Goal: Information Seeking & Learning: Learn about a topic

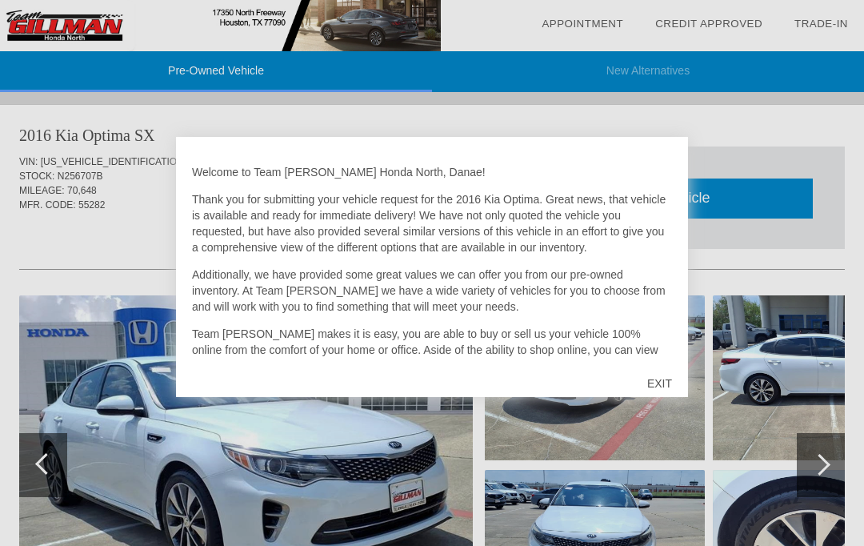
click at [664, 383] on div "EXIT" at bounding box center [659, 383] width 57 height 48
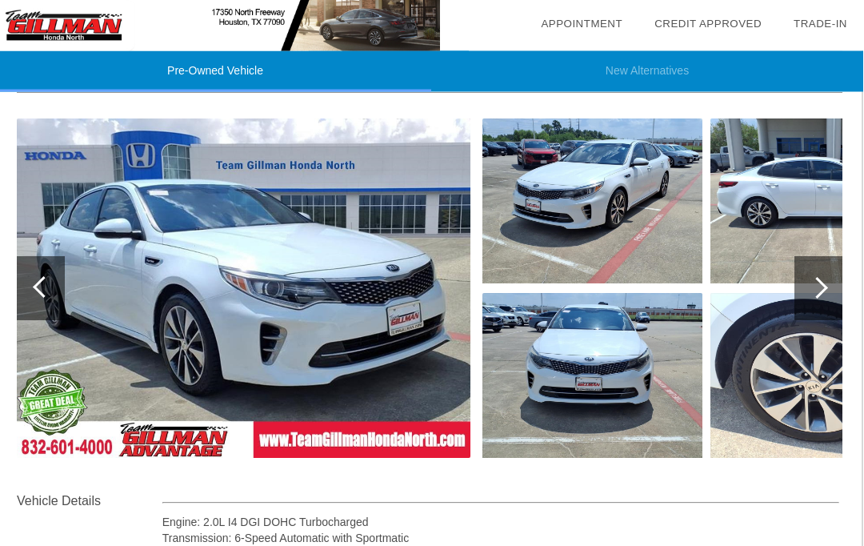
scroll to position [177, 2]
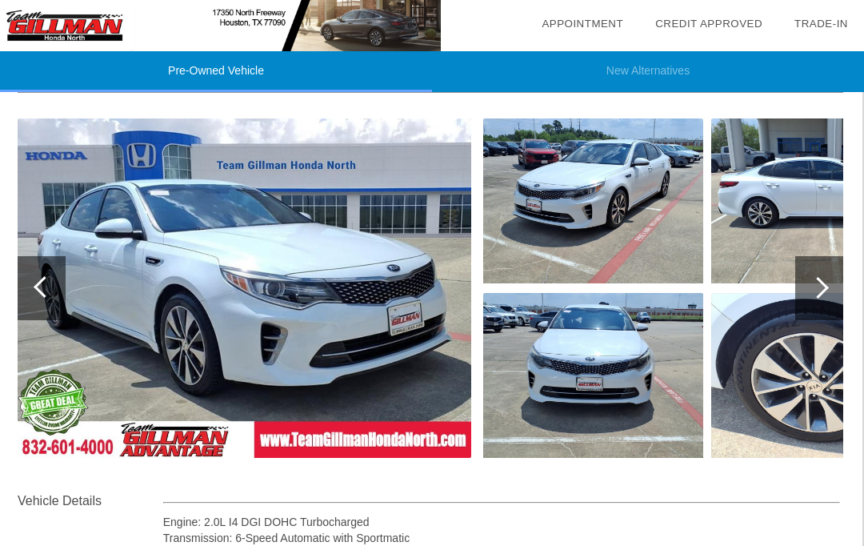
click at [826, 295] on div at bounding box center [819, 288] width 48 height 64
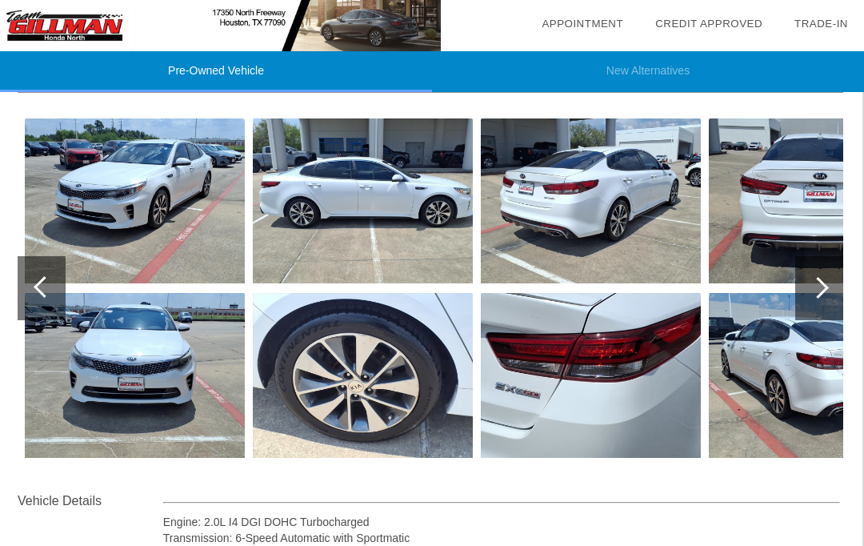
click at [825, 301] on div at bounding box center [819, 288] width 48 height 64
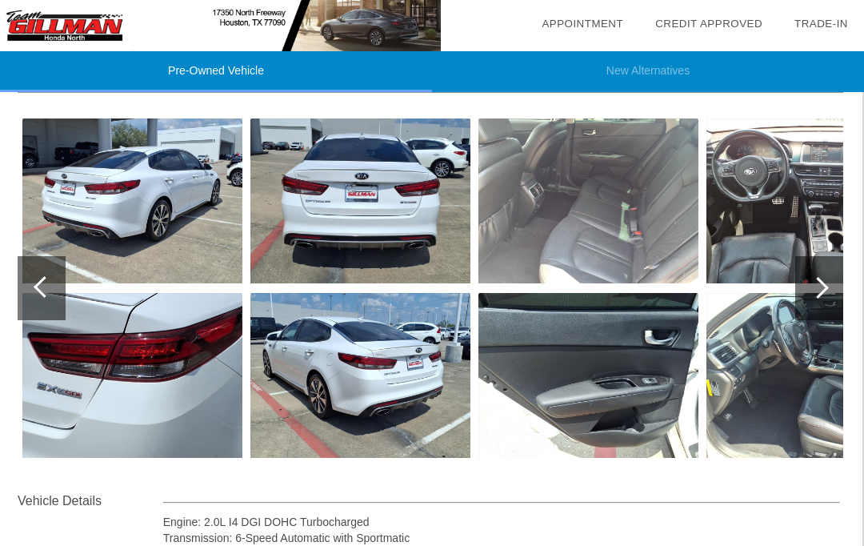
click at [832, 295] on div at bounding box center [819, 288] width 48 height 64
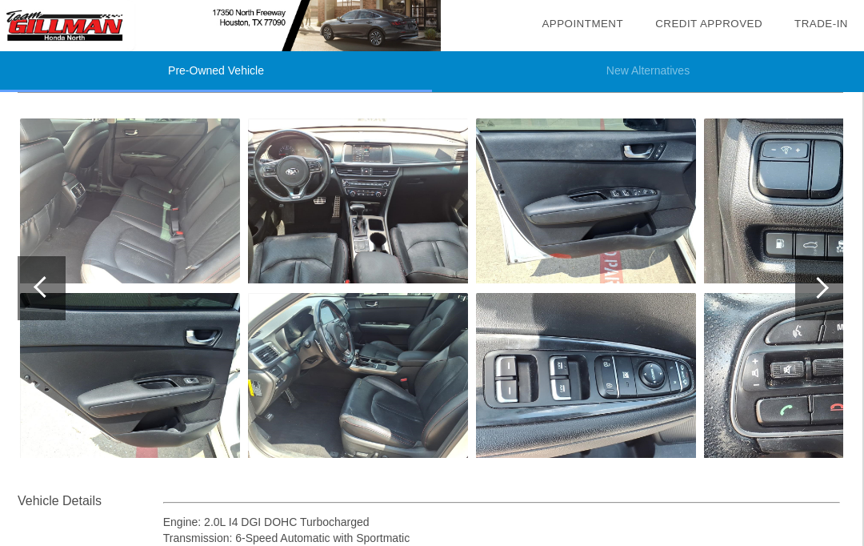
click at [321, 182] on img at bounding box center [358, 200] width 220 height 165
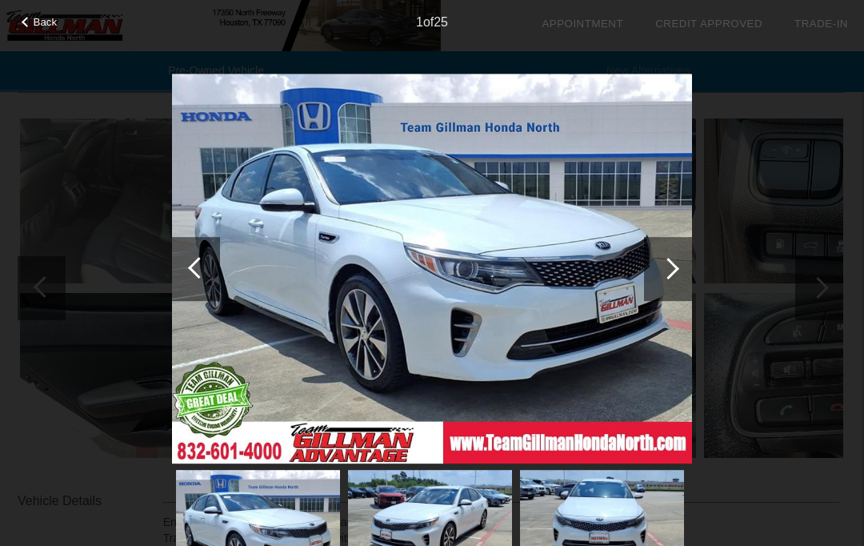
click at [678, 270] on div at bounding box center [668, 269] width 48 height 64
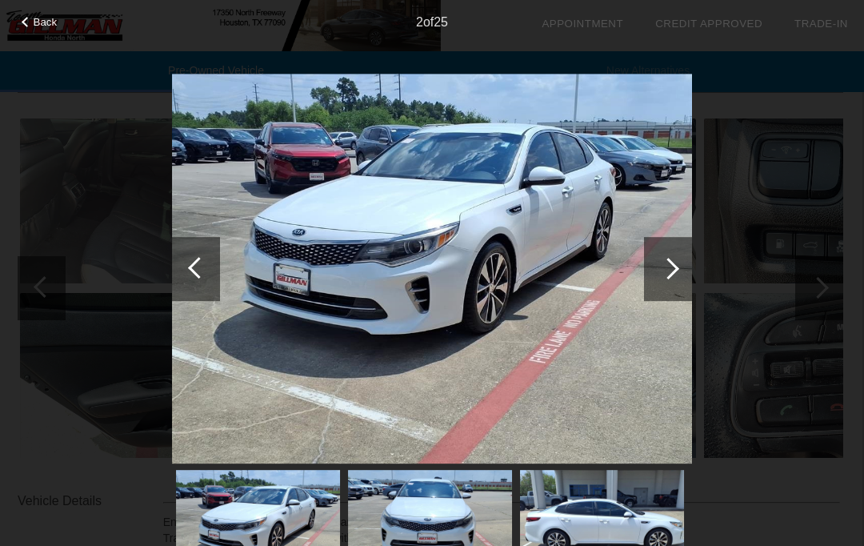
click at [684, 279] on div at bounding box center [668, 269] width 48 height 64
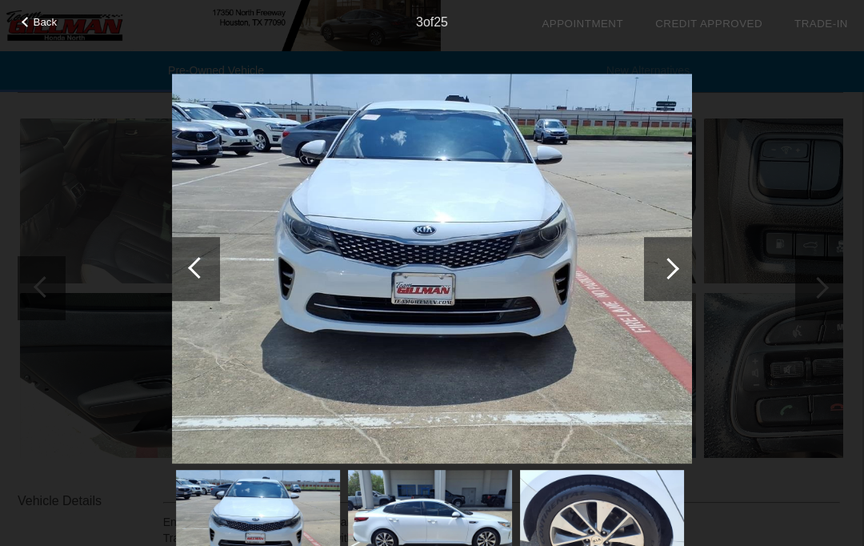
click at [682, 281] on div at bounding box center [668, 269] width 48 height 64
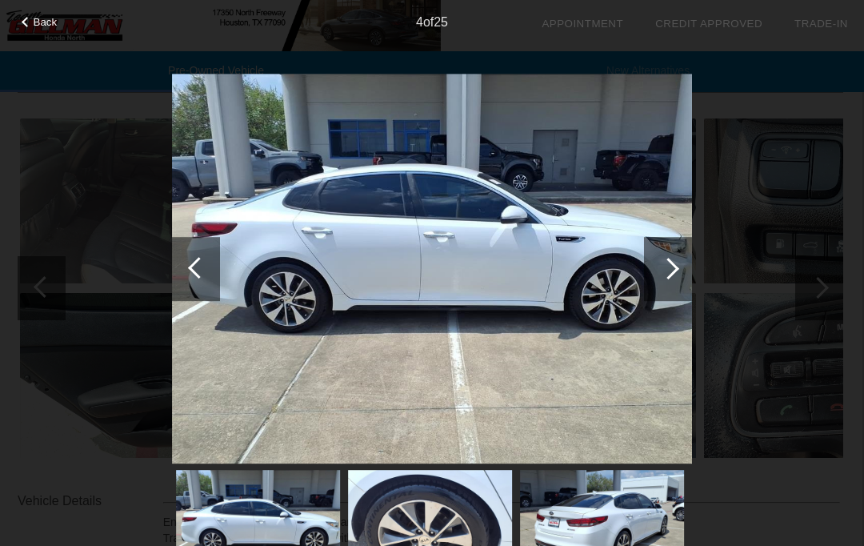
click at [682, 278] on div at bounding box center [668, 269] width 48 height 64
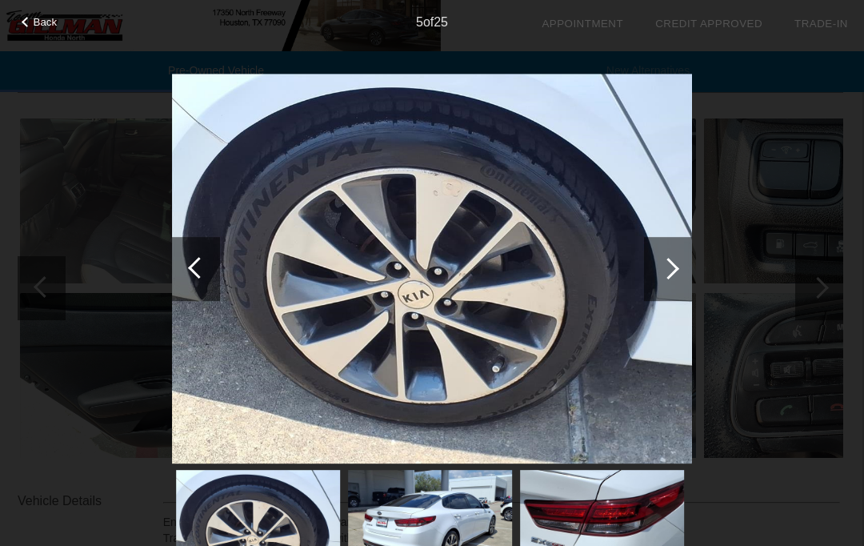
click at [679, 273] on div at bounding box center [668, 269] width 48 height 64
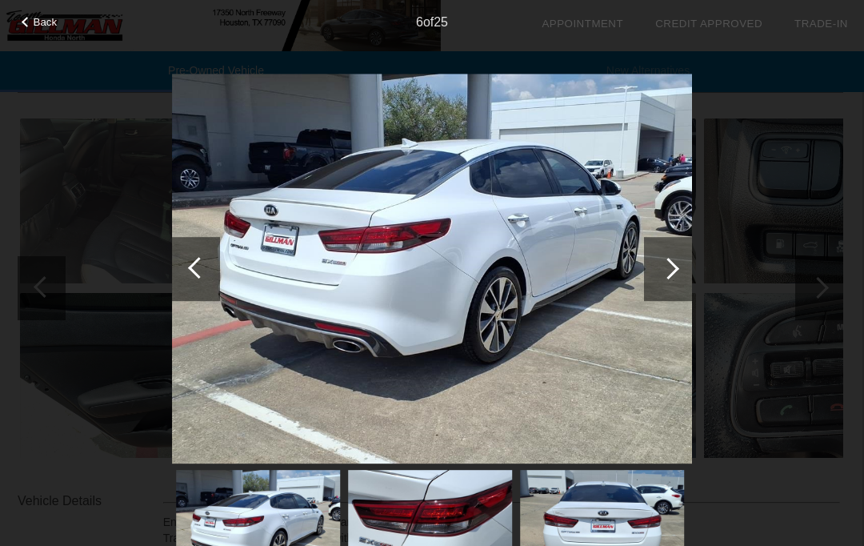
click at [680, 269] on div at bounding box center [668, 269] width 48 height 64
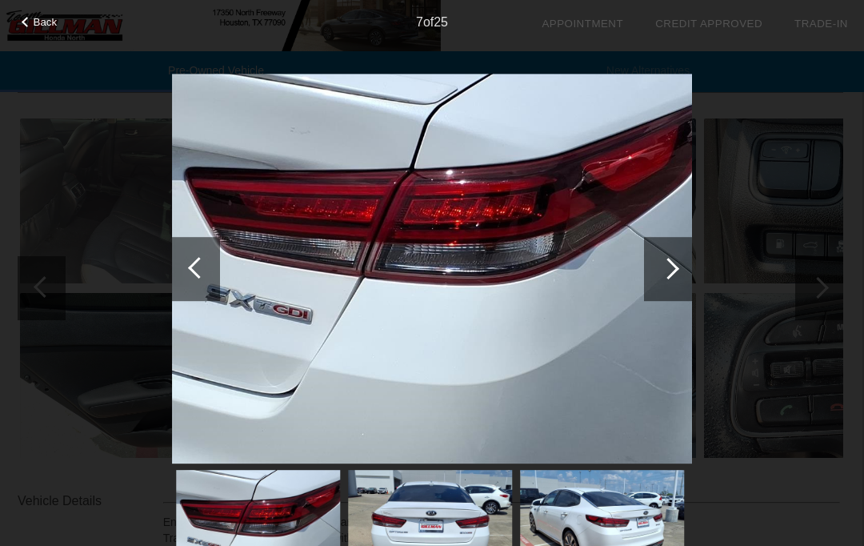
click at [678, 272] on div at bounding box center [668, 269] width 48 height 64
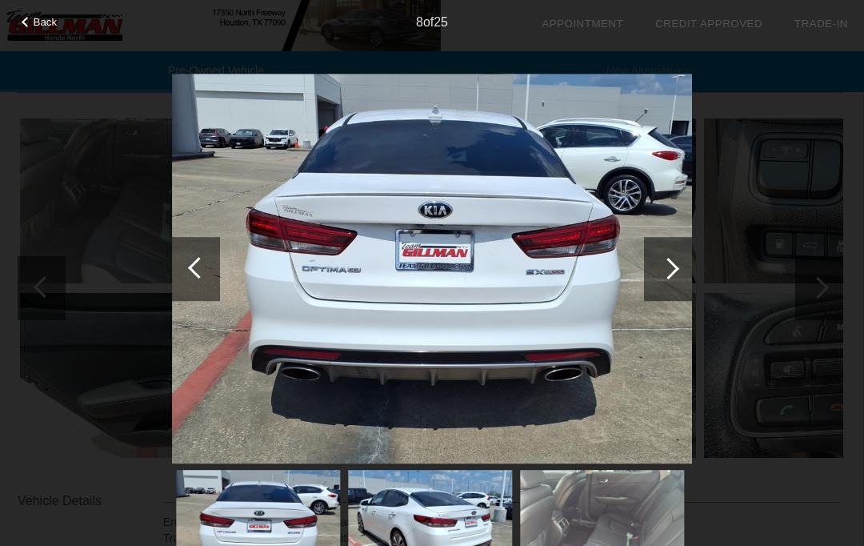
click at [677, 272] on div at bounding box center [668, 269] width 48 height 64
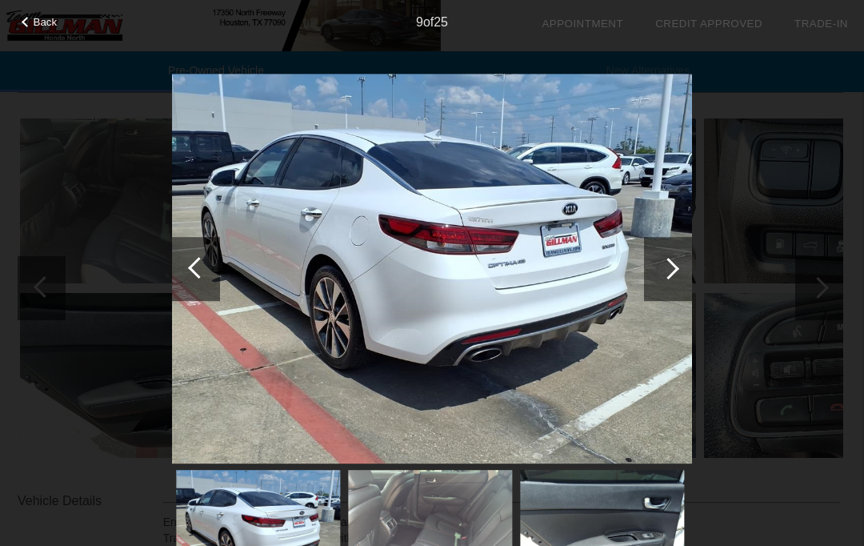
click at [677, 276] on div at bounding box center [668, 269] width 48 height 64
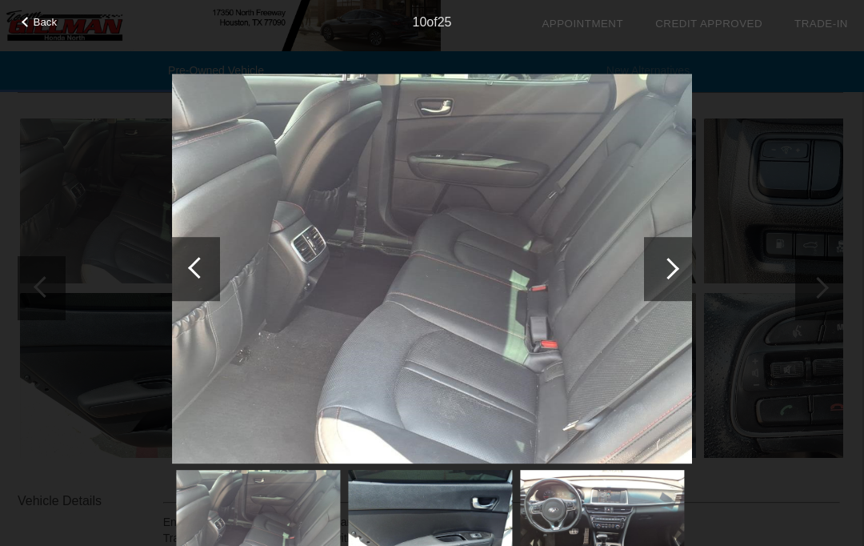
click at [677, 271] on div at bounding box center [668, 269] width 48 height 64
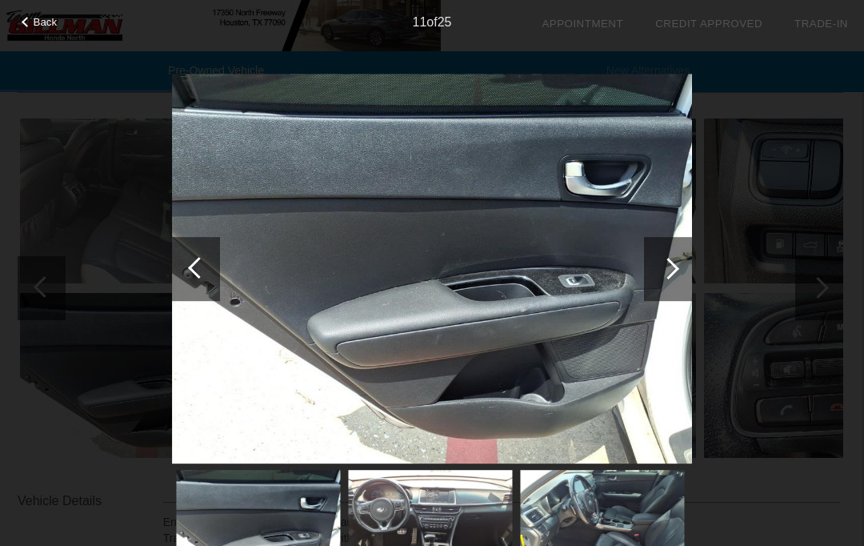
click at [675, 275] on div at bounding box center [668, 269] width 48 height 64
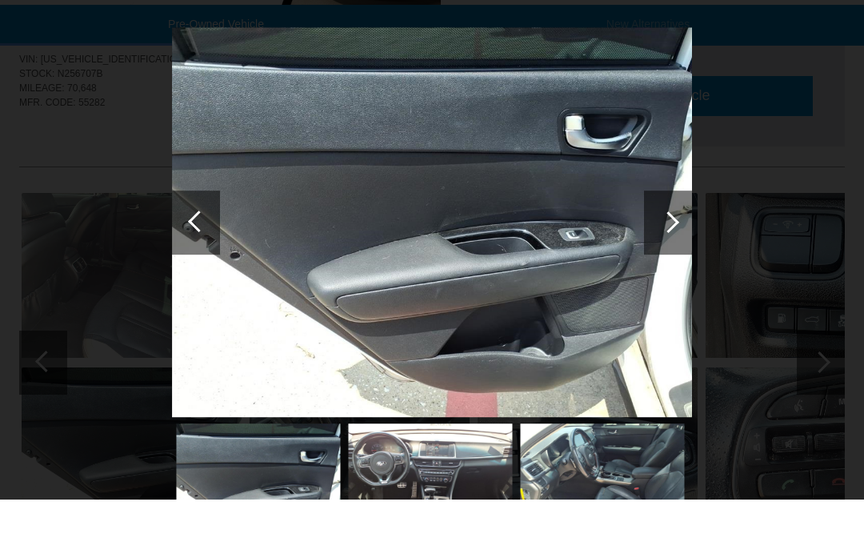
scroll to position [102, 0]
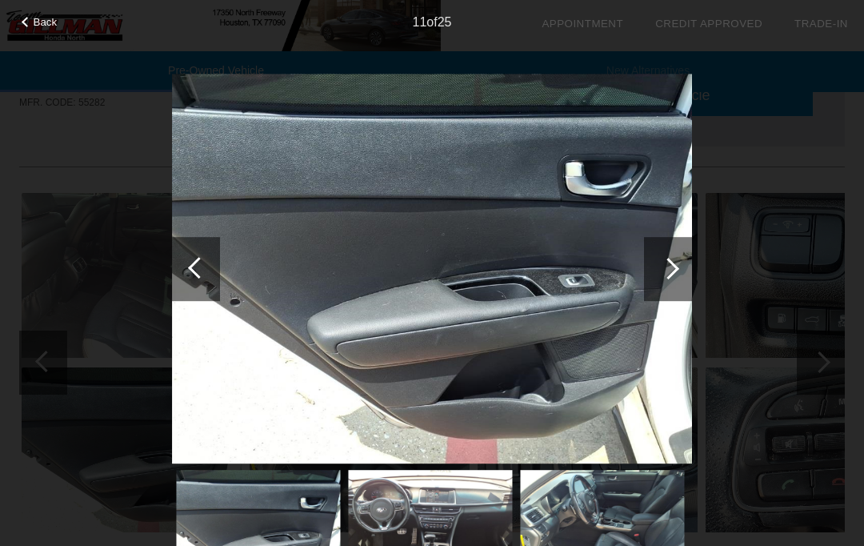
click at [681, 262] on div at bounding box center [668, 269] width 48 height 64
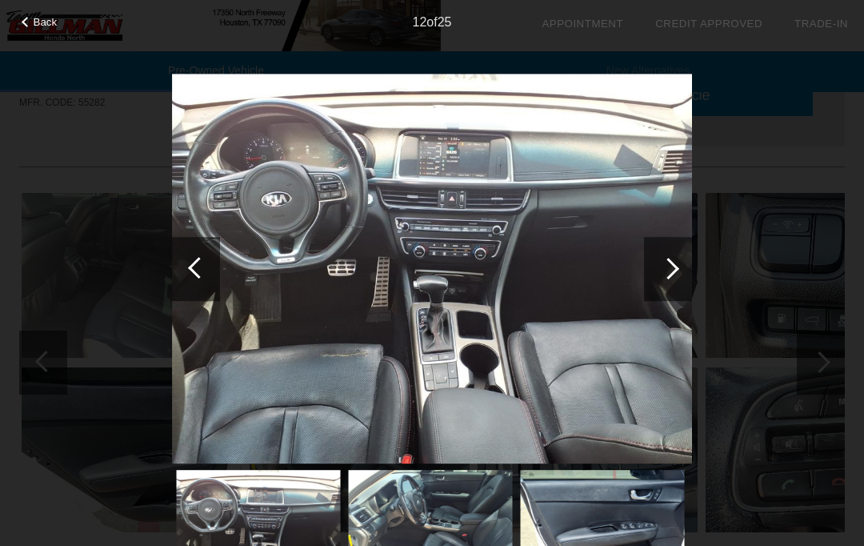
click at [677, 258] on div at bounding box center [668, 269] width 48 height 64
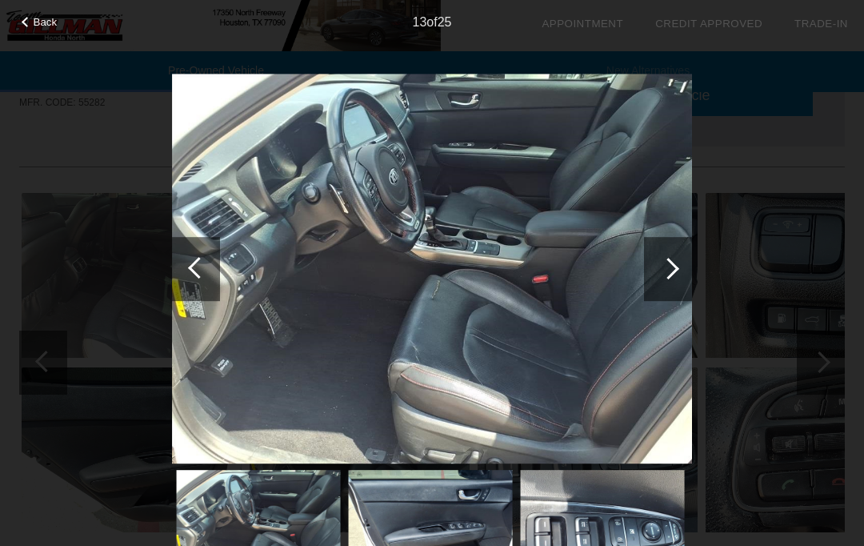
click at [658, 277] on div at bounding box center [668, 269] width 48 height 64
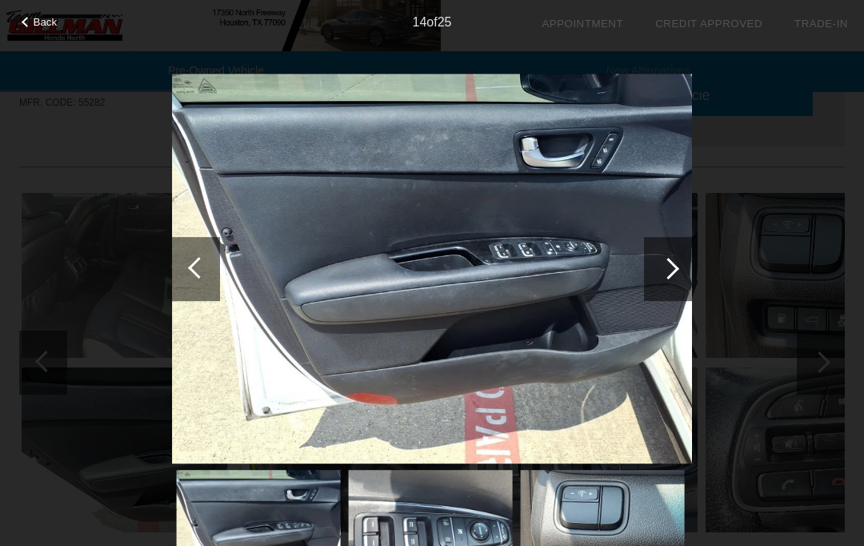
click at [660, 268] on div at bounding box center [669, 269] width 22 height 22
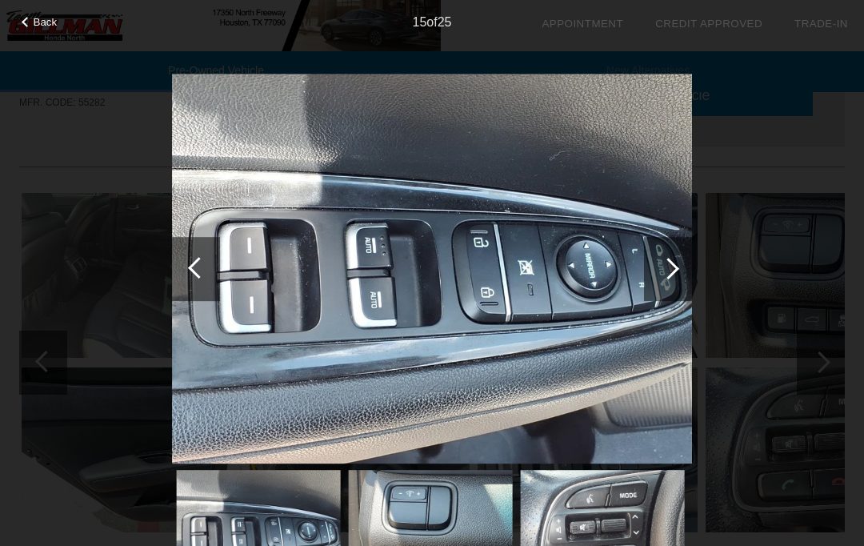
click at [659, 271] on div at bounding box center [668, 269] width 48 height 64
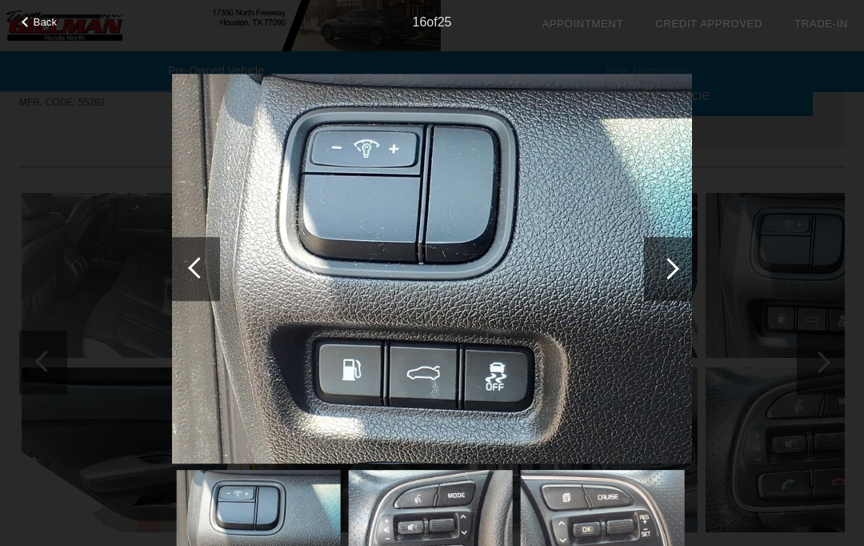
click at [658, 271] on div at bounding box center [668, 269] width 48 height 64
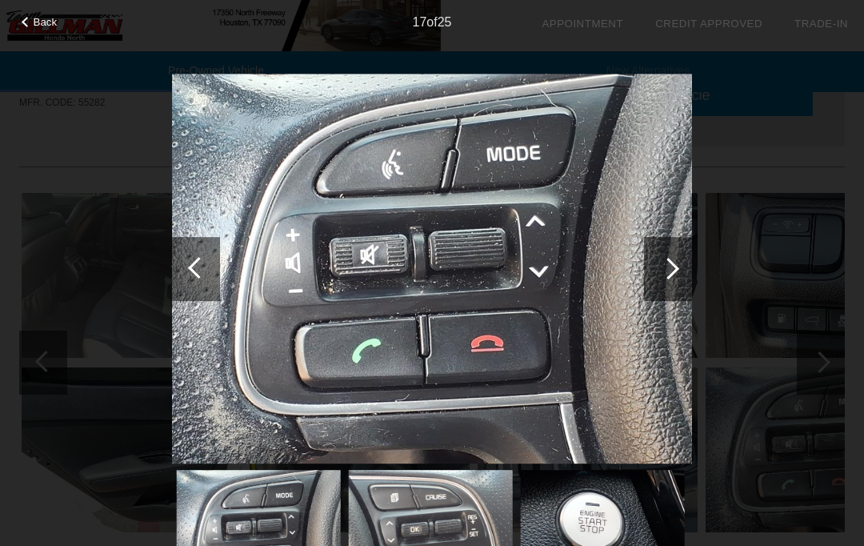
click at [658, 272] on div at bounding box center [668, 269] width 48 height 64
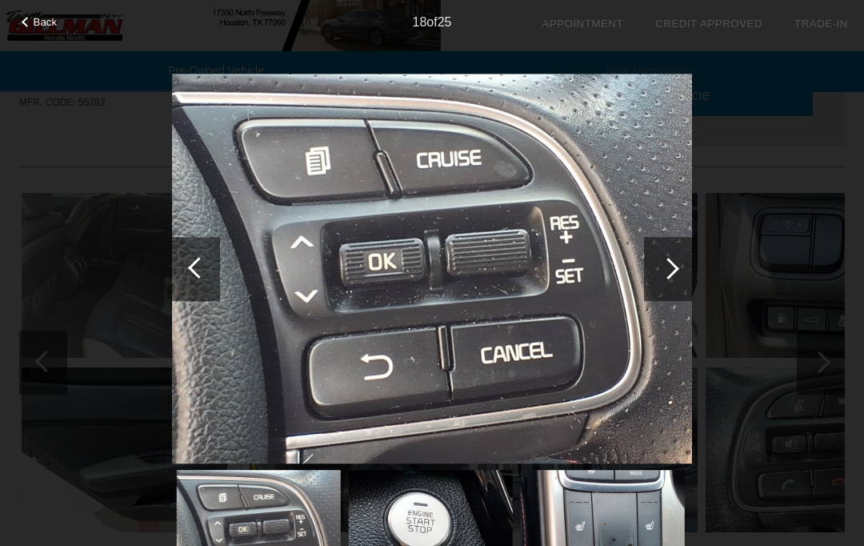
click at [662, 267] on div at bounding box center [669, 269] width 22 height 22
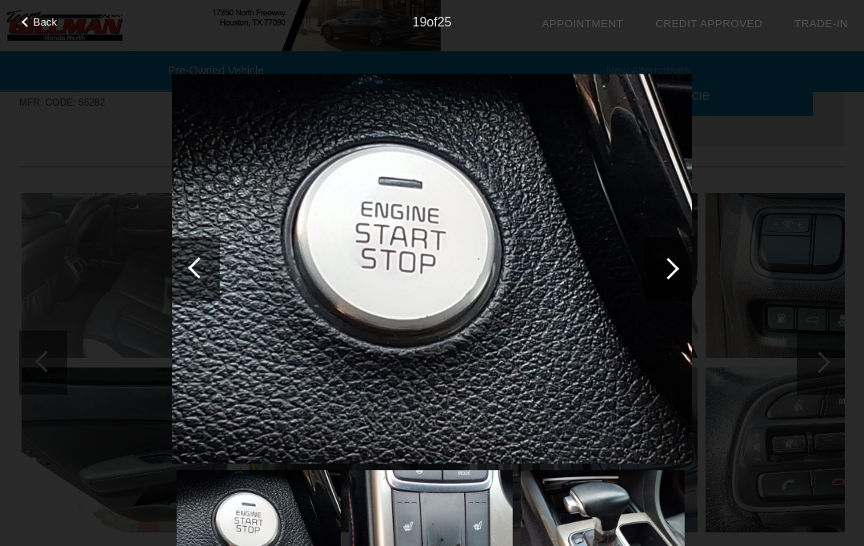
click at [662, 266] on div at bounding box center [669, 269] width 22 height 22
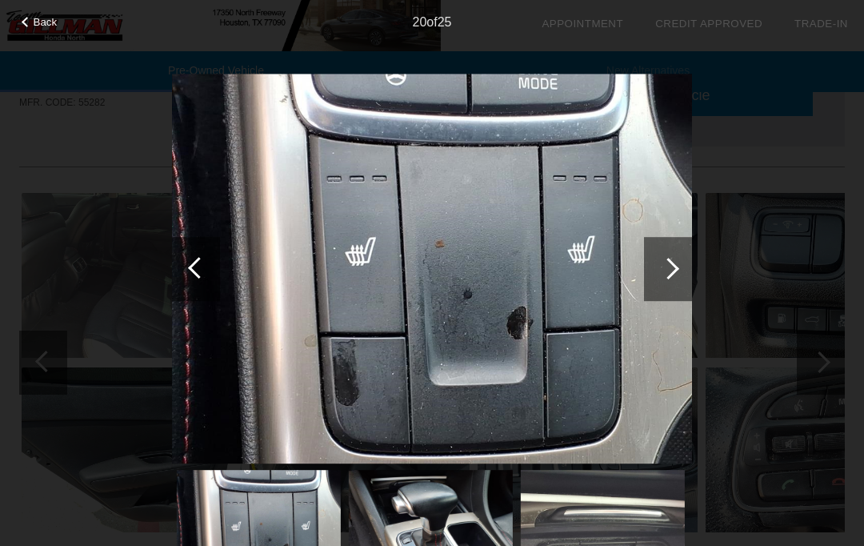
click at [668, 275] on div at bounding box center [669, 269] width 22 height 22
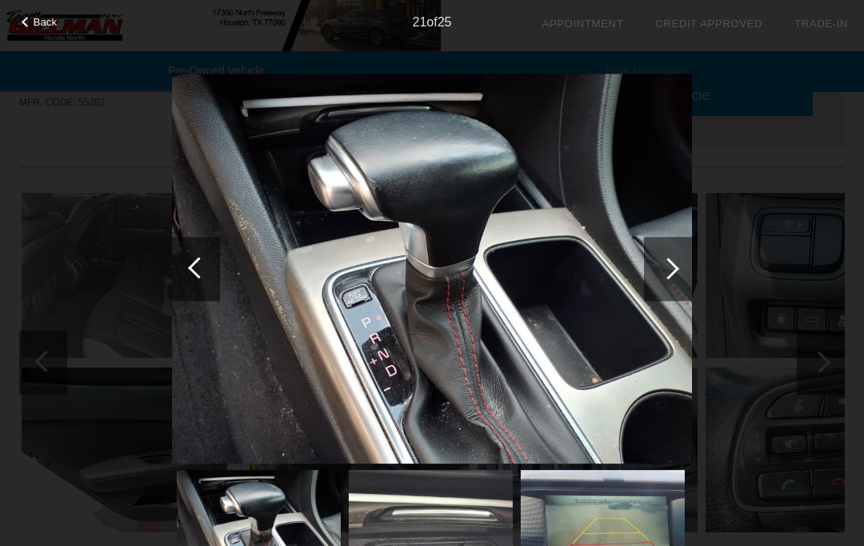
click at [670, 274] on div at bounding box center [669, 269] width 22 height 22
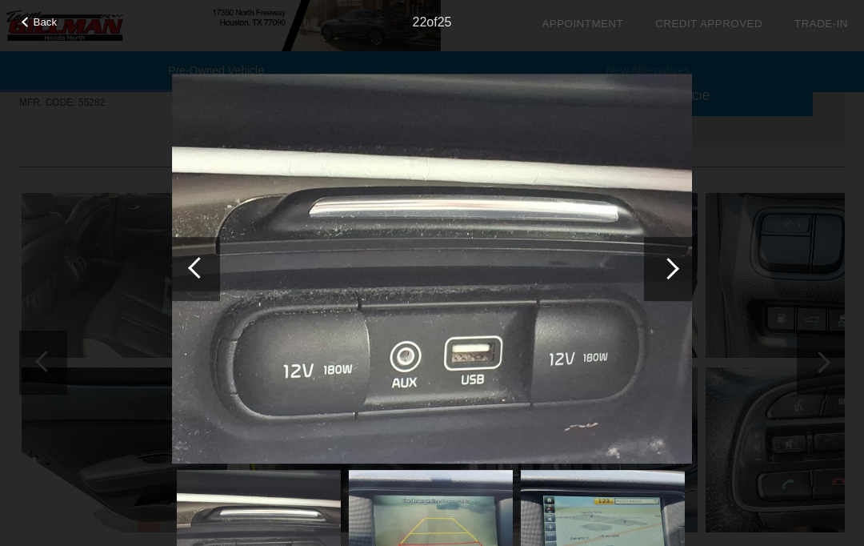
click at [673, 262] on div at bounding box center [669, 269] width 22 height 22
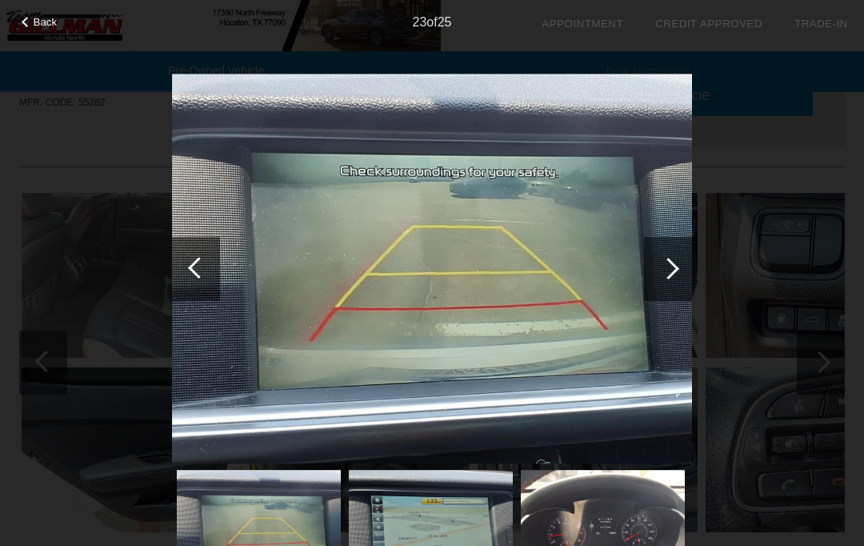
click at [676, 273] on div at bounding box center [668, 269] width 48 height 64
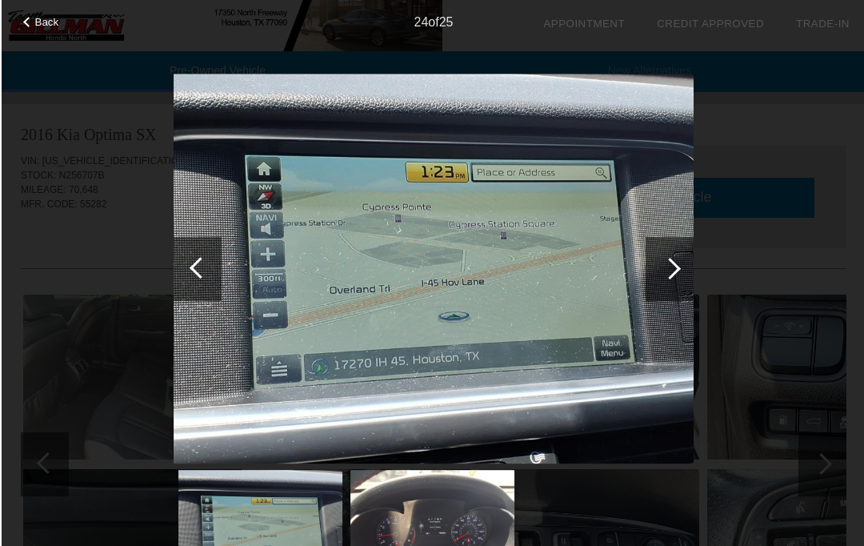
scroll to position [0, 0]
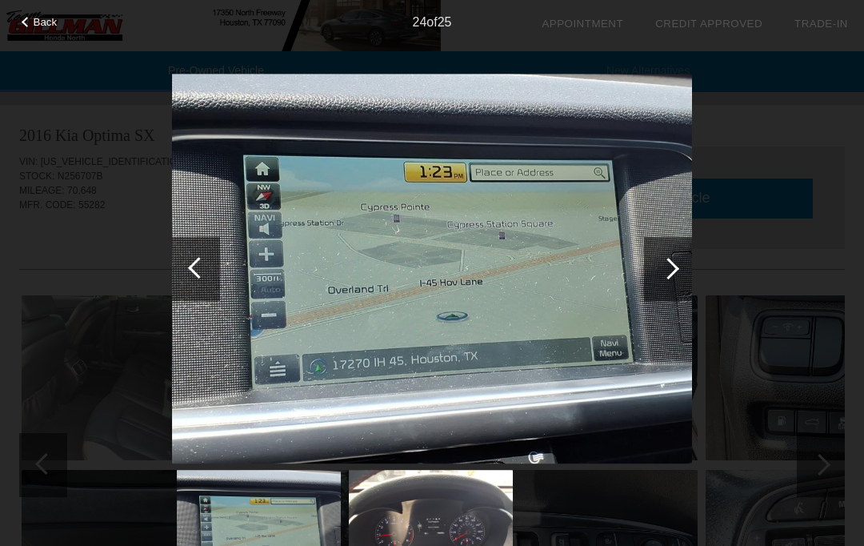
click at [36, 28] on span "Back" at bounding box center [46, 22] width 24 height 12
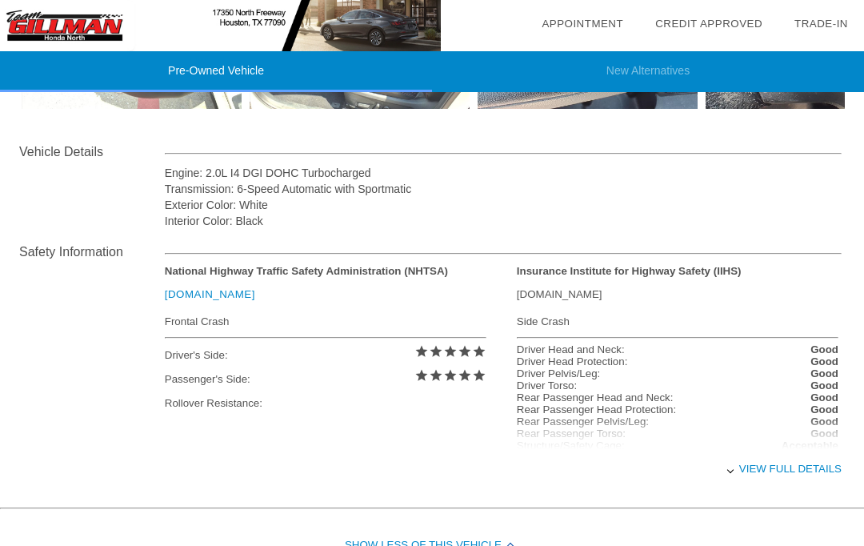
scroll to position [530, 0]
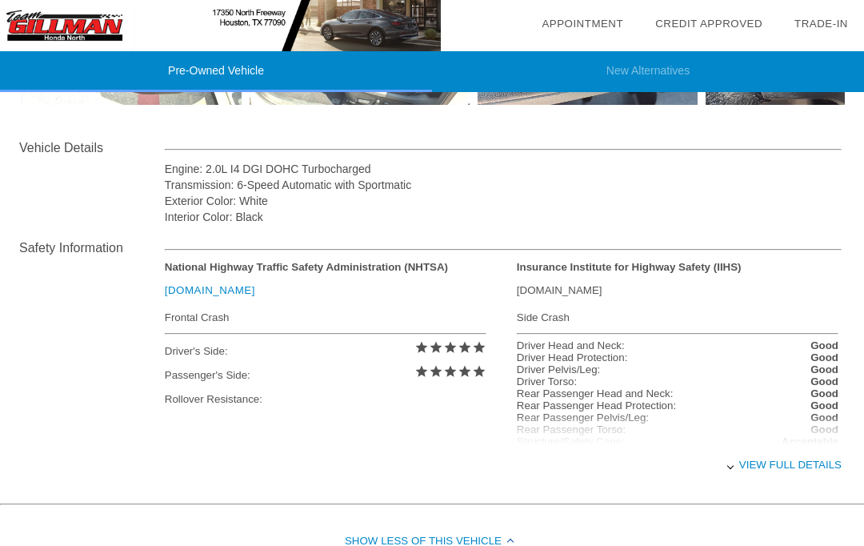
click at [783, 474] on div "View full details" at bounding box center [503, 464] width 677 height 39
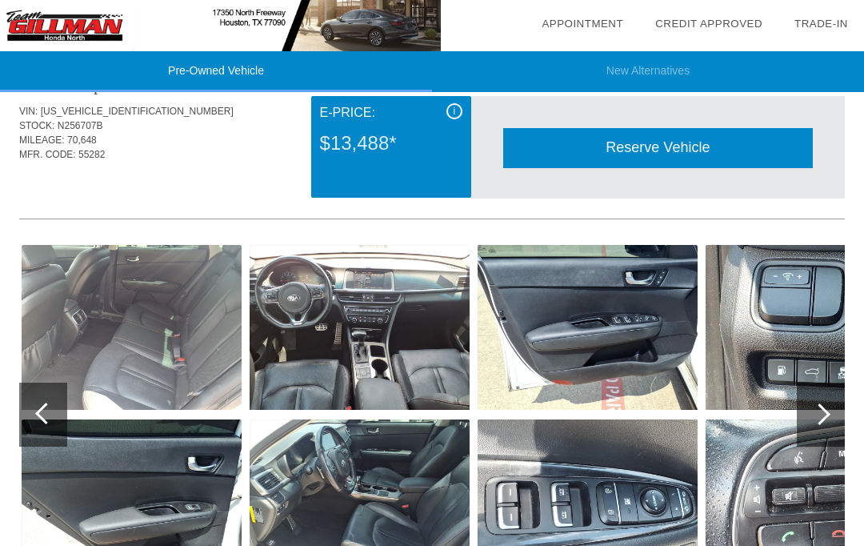
scroll to position [0, 0]
